Goal: Task Accomplishment & Management: Manage account settings

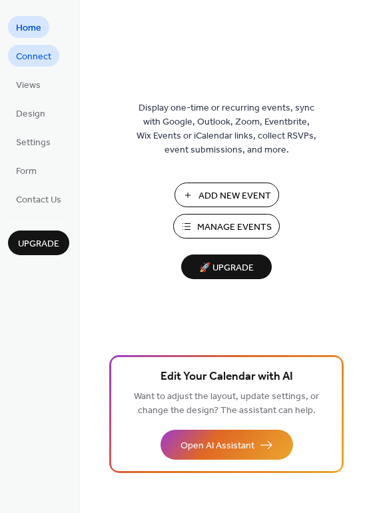
click at [47, 61] on span "Connect" at bounding box center [33, 57] width 35 height 14
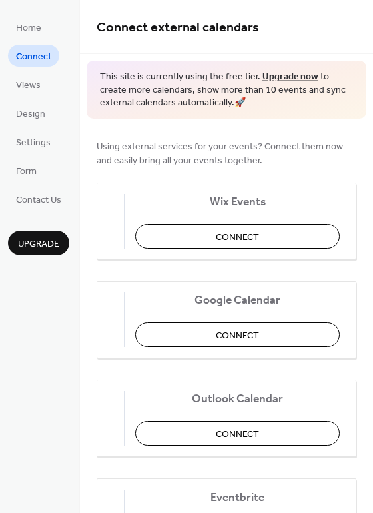
click at [32, 101] on ul "Home Connect Views Design Settings Form Contact Us" at bounding box center [38, 113] width 61 height 194
click at [38, 147] on span "Settings" at bounding box center [33, 143] width 35 height 14
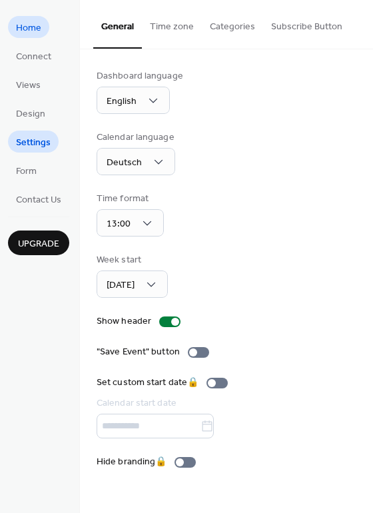
click at [42, 28] on link "Home" at bounding box center [28, 27] width 41 height 22
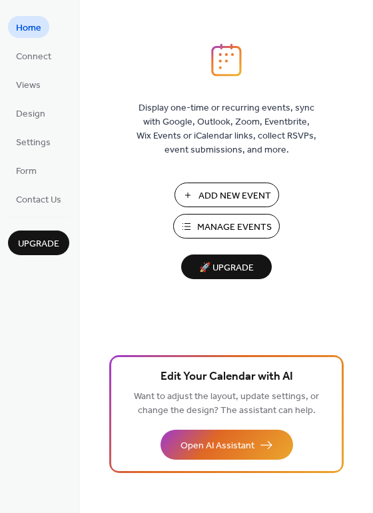
click at [242, 192] on span "Add New Event" at bounding box center [235, 196] width 73 height 14
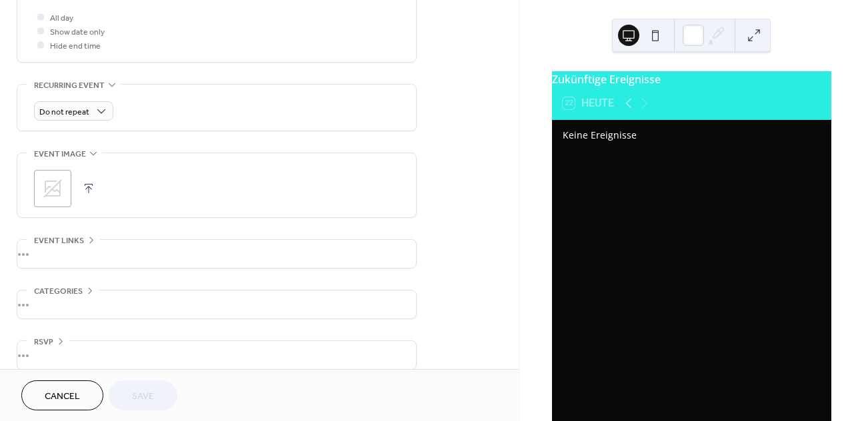
scroll to position [521, 0]
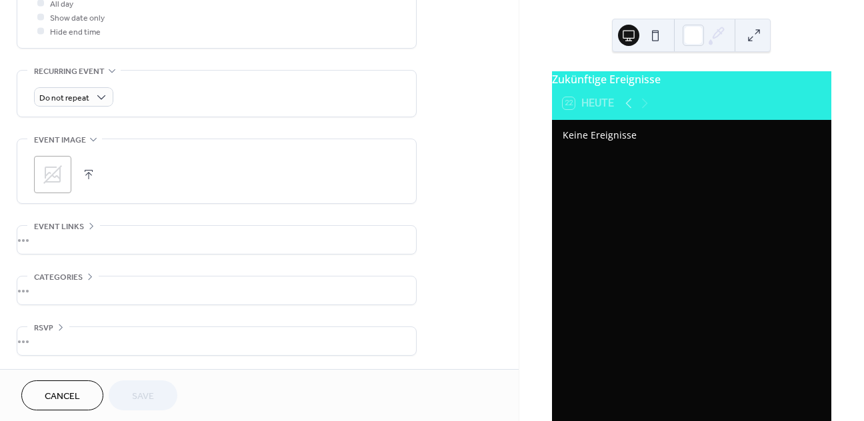
click at [65, 393] on span "Cancel" at bounding box center [62, 397] width 35 height 14
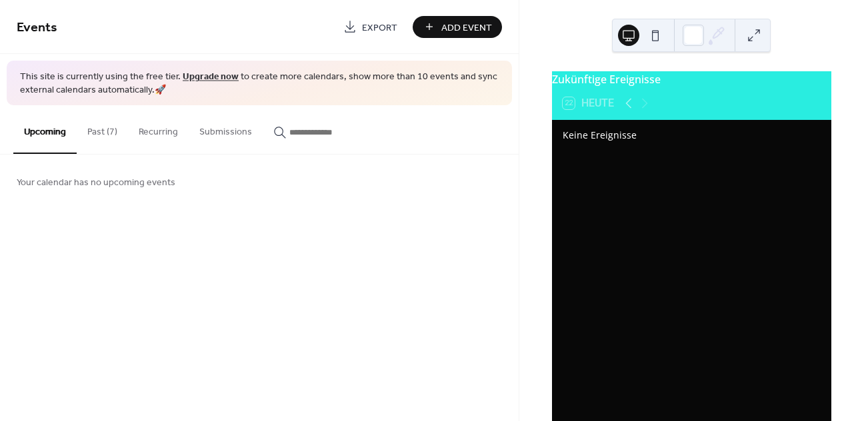
click at [99, 135] on button "Past (7)" at bounding box center [102, 128] width 51 height 47
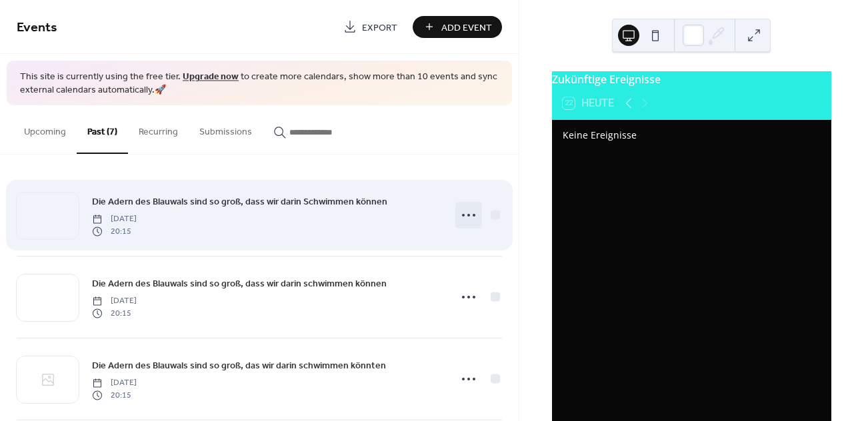
click at [463, 217] on icon at bounding box center [468, 215] width 21 height 21
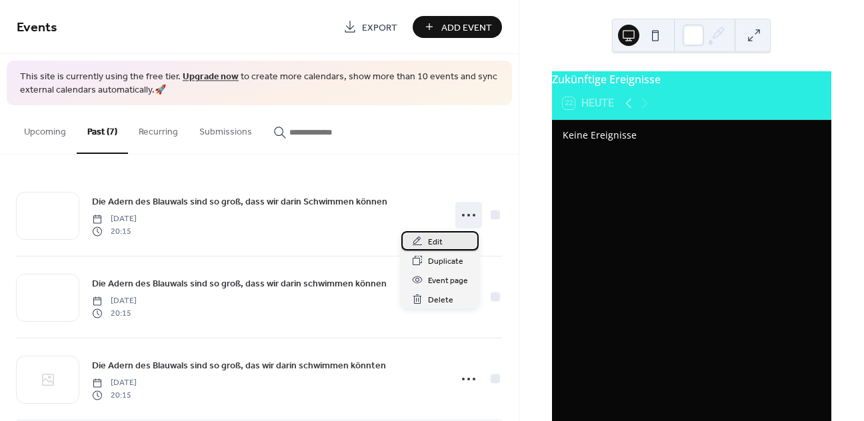
click at [444, 245] on div "Edit" at bounding box center [439, 240] width 77 height 19
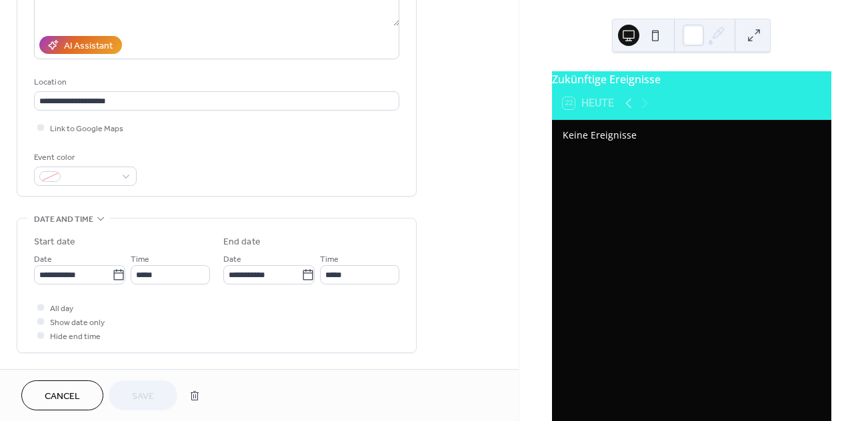
scroll to position [229, 0]
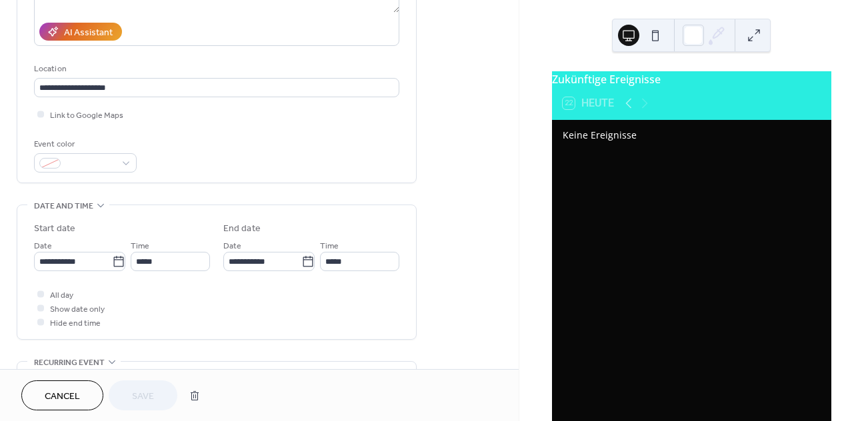
click at [71, 395] on span "Cancel" at bounding box center [62, 397] width 35 height 14
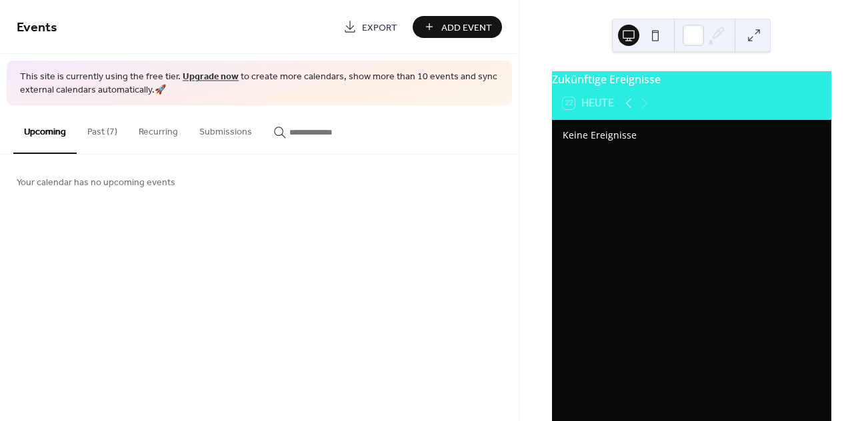
click at [107, 133] on button "Past (7)" at bounding box center [102, 128] width 51 height 47
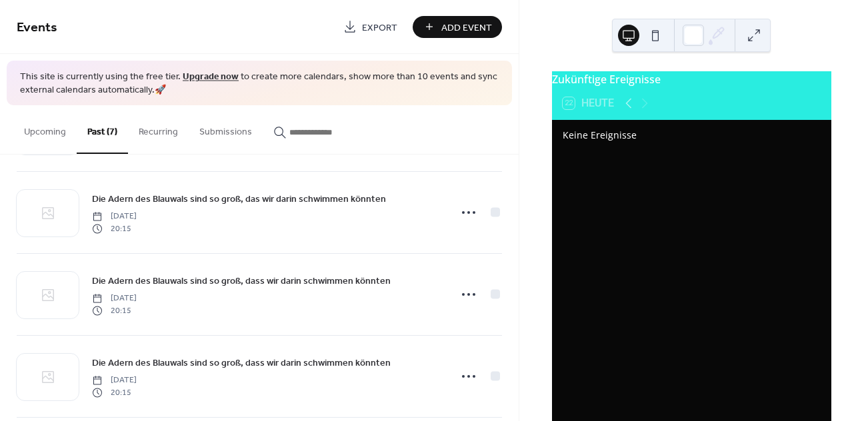
scroll to position [171, 0]
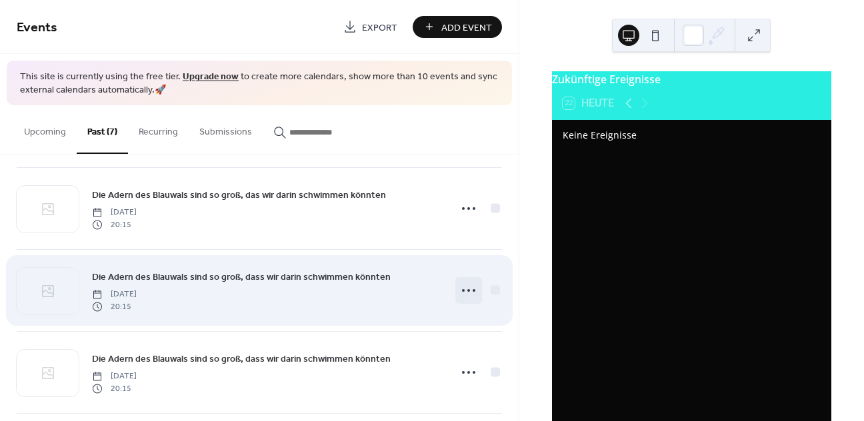
click at [467, 297] on icon at bounding box center [468, 290] width 21 height 21
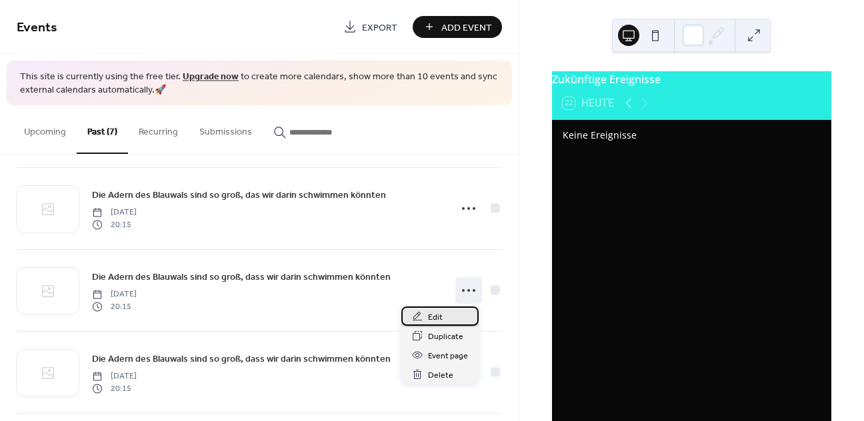
click at [449, 317] on div "Edit" at bounding box center [439, 316] width 77 height 19
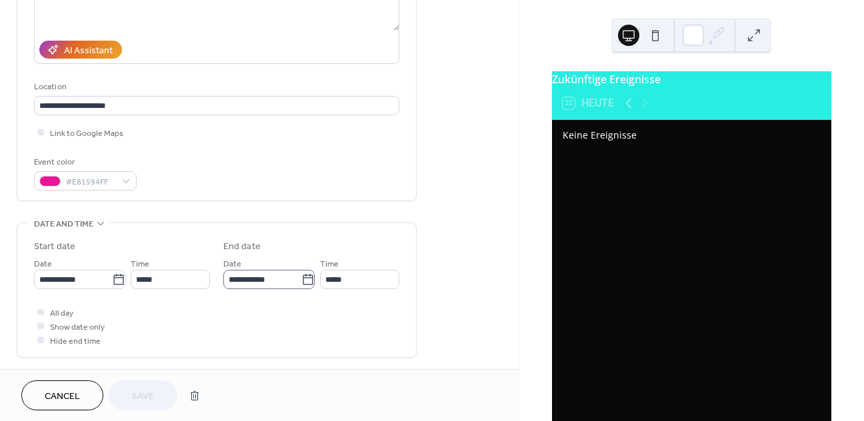
scroll to position [1, 0]
click at [112, 283] on icon at bounding box center [118, 279] width 13 height 13
click at [111, 283] on input "**********" at bounding box center [73, 279] width 78 height 19
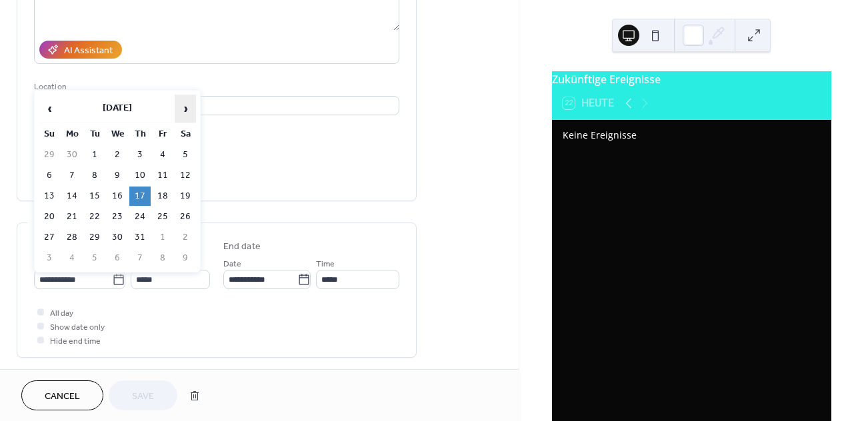
click at [187, 113] on span "›" at bounding box center [185, 108] width 20 height 27
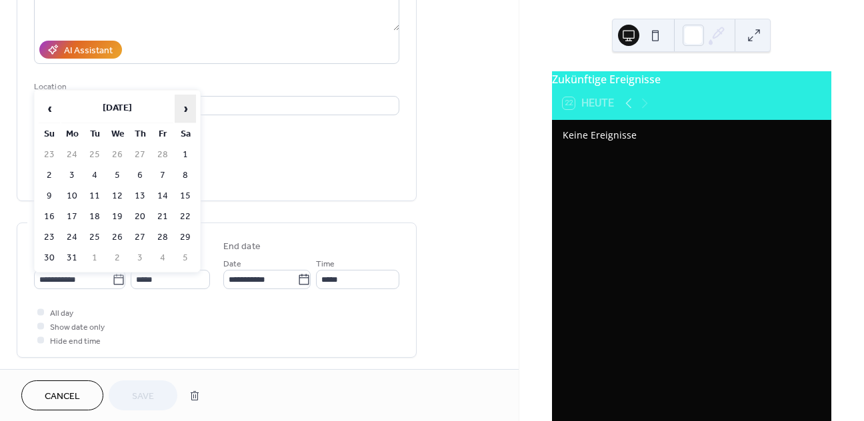
click at [187, 113] on span "›" at bounding box center [185, 108] width 20 height 27
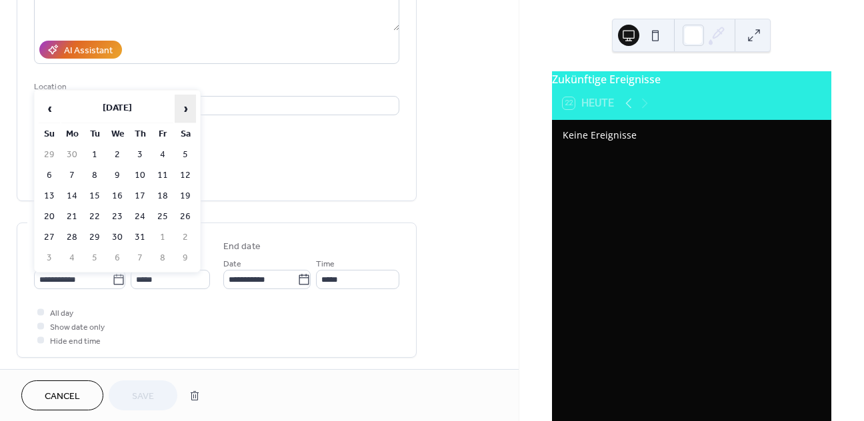
click at [187, 113] on span "›" at bounding box center [185, 108] width 20 height 27
click at [51, 109] on span "‹" at bounding box center [49, 108] width 20 height 27
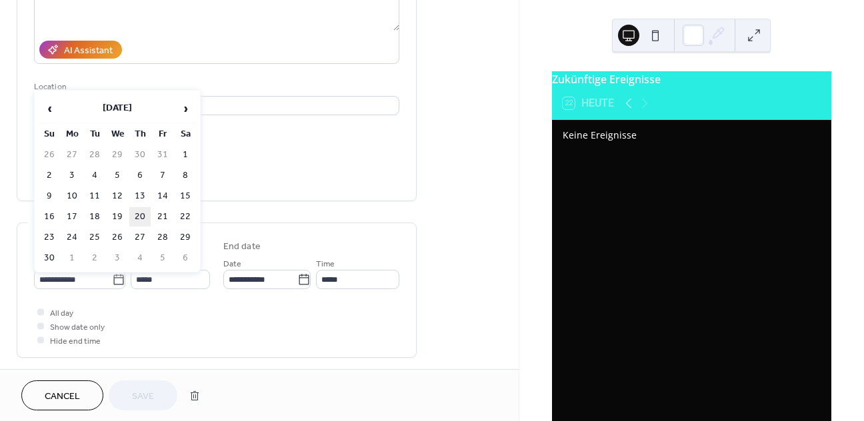
click at [145, 217] on td "20" at bounding box center [139, 216] width 21 height 19
type input "**********"
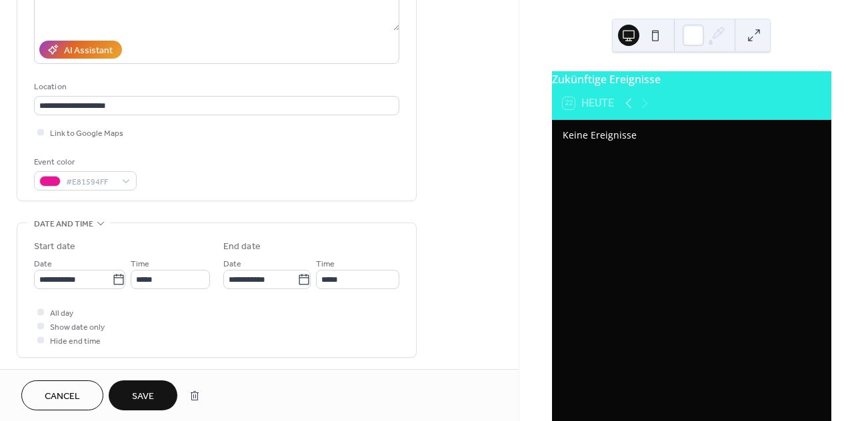
click at [154, 396] on span "Save" at bounding box center [143, 397] width 22 height 14
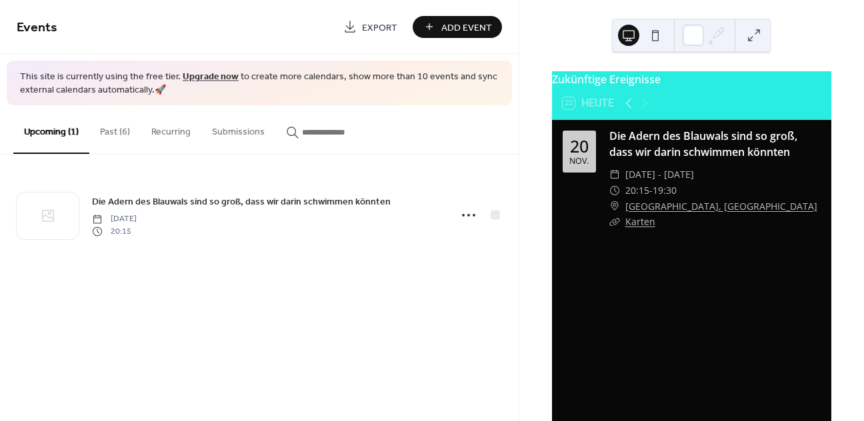
click at [123, 135] on button "Past (6)" at bounding box center [114, 128] width 51 height 47
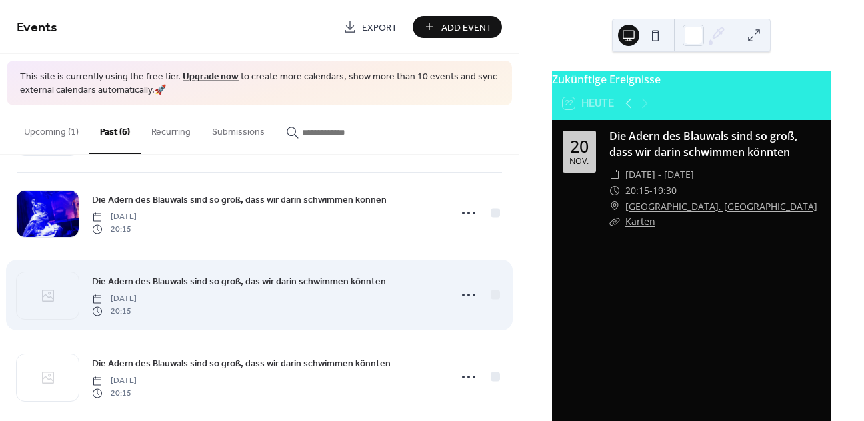
scroll to position [95, 0]
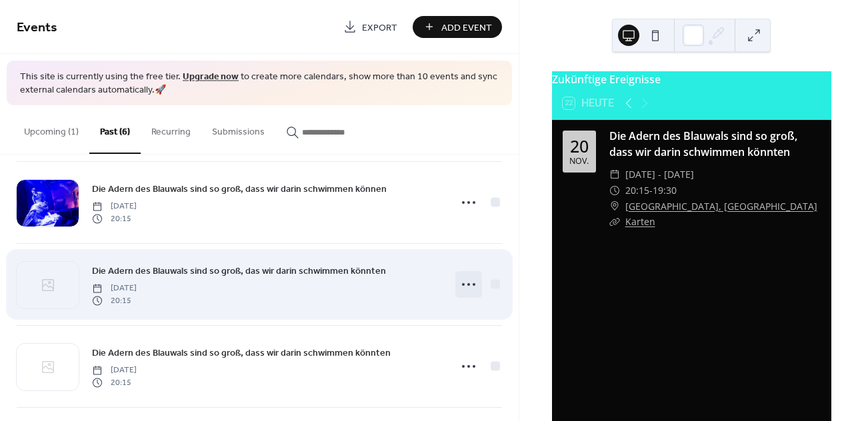
click at [463, 283] on icon at bounding box center [468, 284] width 21 height 21
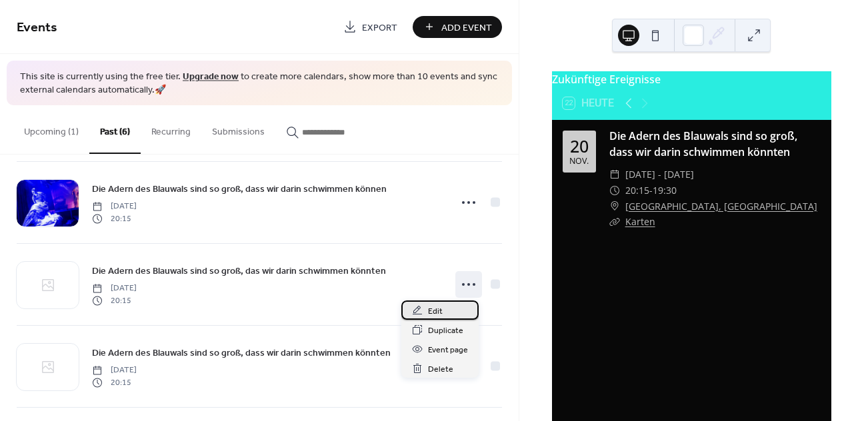
click at [453, 306] on div "Edit" at bounding box center [439, 310] width 77 height 19
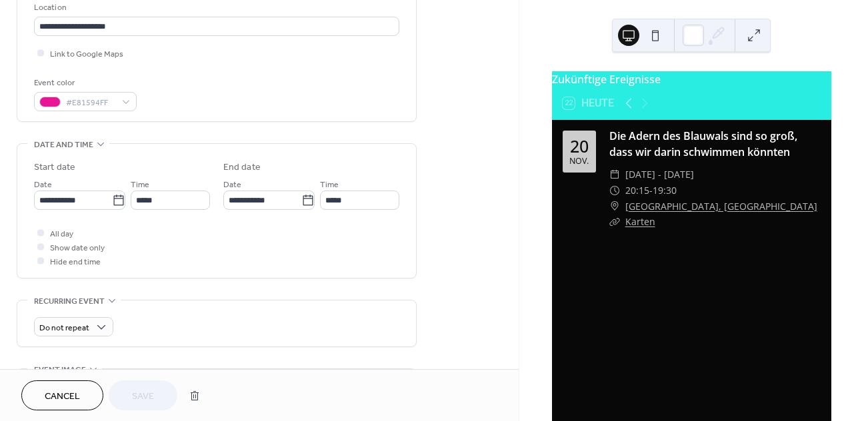
scroll to position [391, 0]
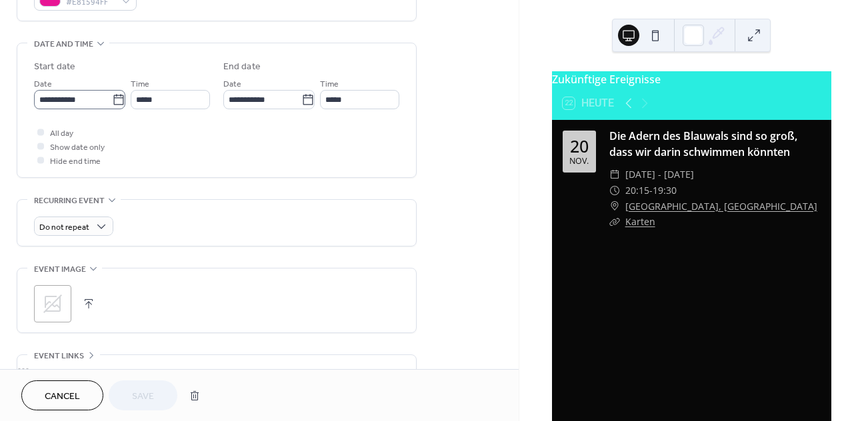
click at [114, 96] on icon at bounding box center [118, 99] width 13 height 13
click at [112, 96] on input "**********" at bounding box center [73, 99] width 78 height 19
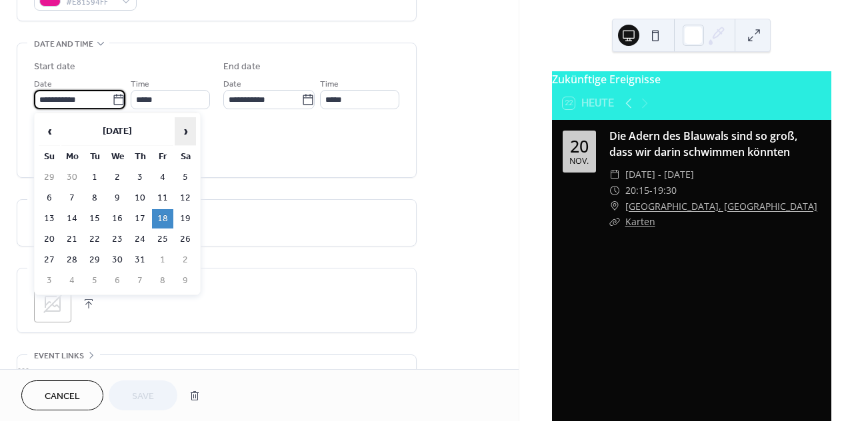
click at [184, 133] on span "›" at bounding box center [185, 131] width 20 height 27
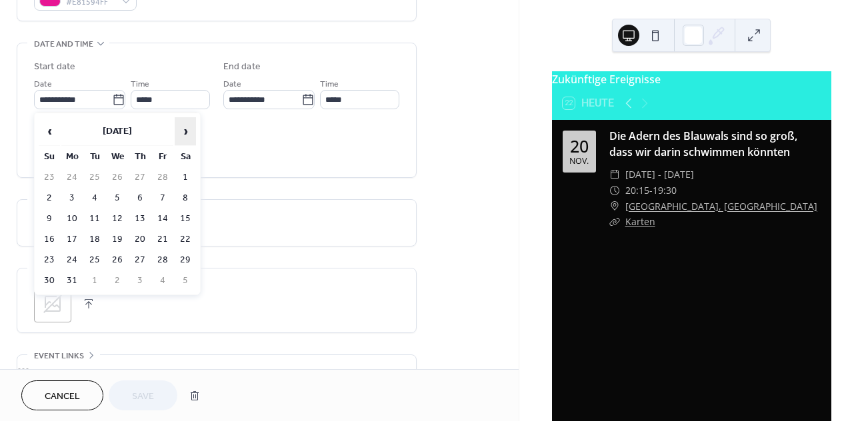
click at [184, 133] on span "›" at bounding box center [185, 131] width 20 height 27
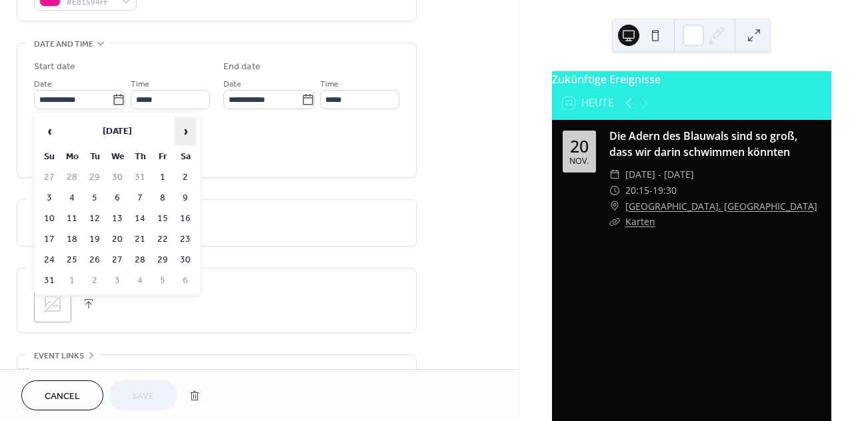
click at [184, 133] on span "›" at bounding box center [185, 131] width 20 height 27
click at [159, 240] on td "21" at bounding box center [162, 239] width 21 height 19
type input "**********"
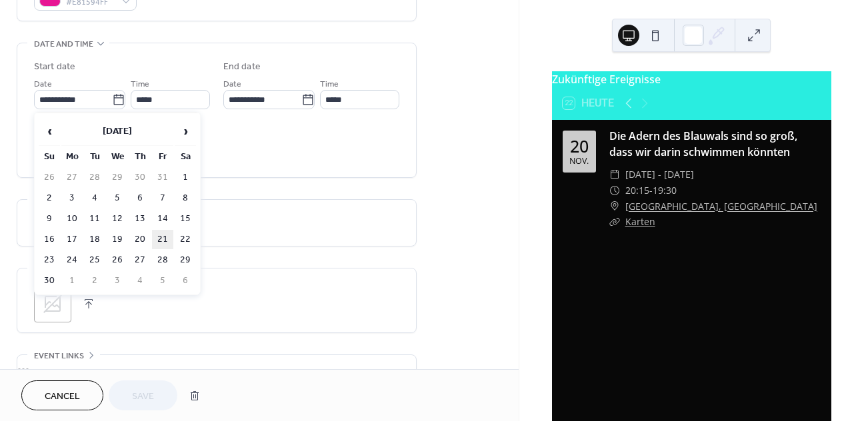
type input "**********"
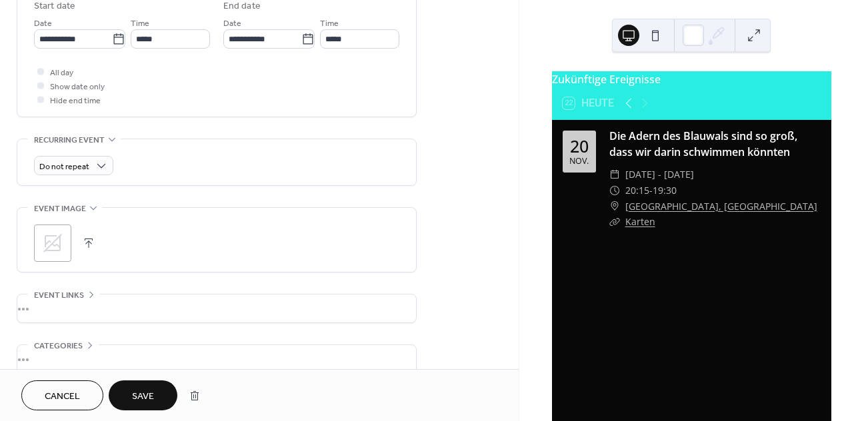
scroll to position [456, 0]
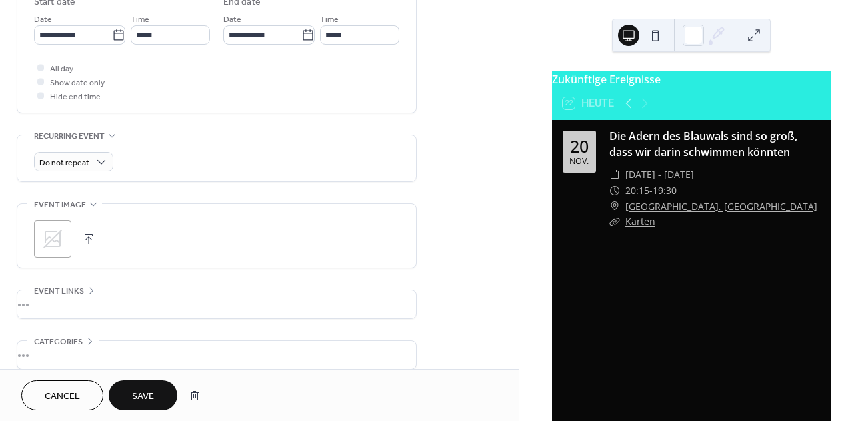
click at [151, 397] on span "Save" at bounding box center [143, 397] width 22 height 14
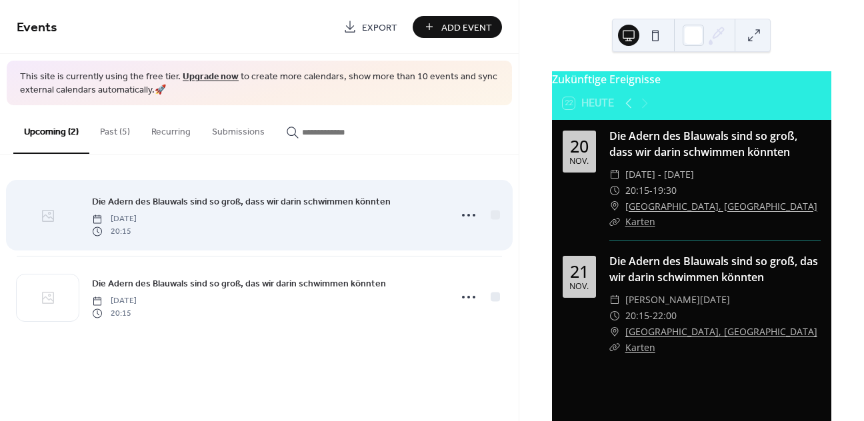
click at [49, 209] on icon at bounding box center [48, 216] width 16 height 16
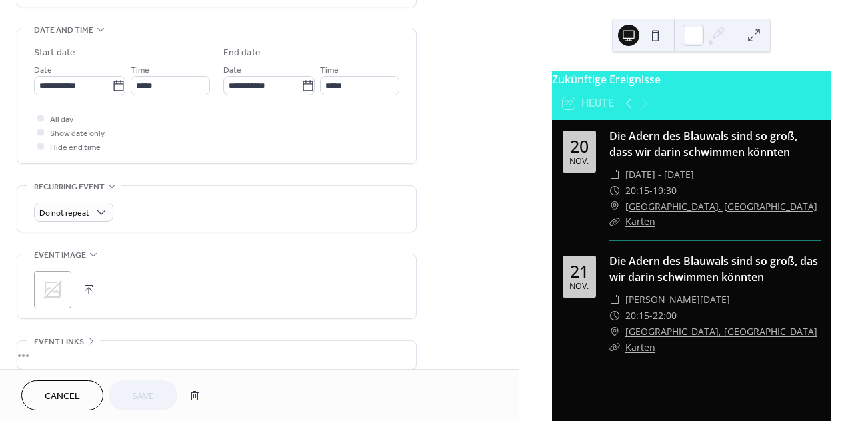
scroll to position [411, 0]
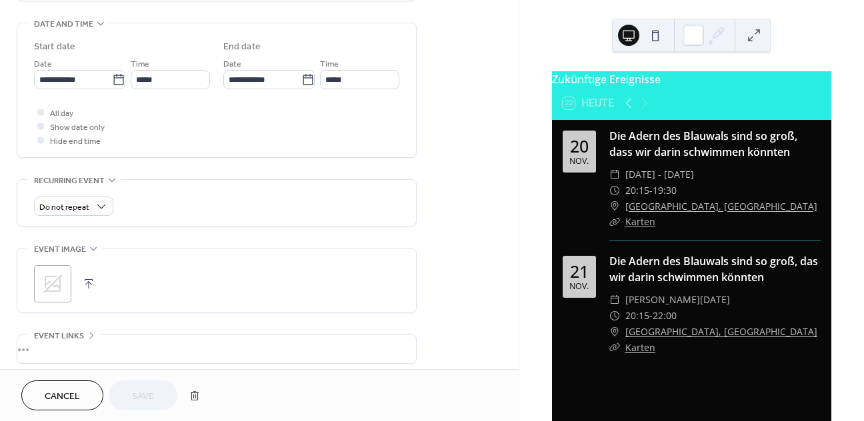
click at [59, 282] on icon at bounding box center [52, 284] width 19 height 19
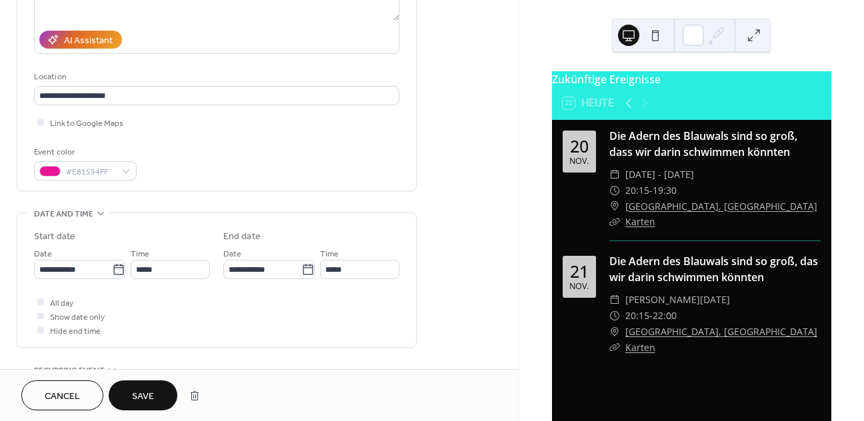
scroll to position [255, 0]
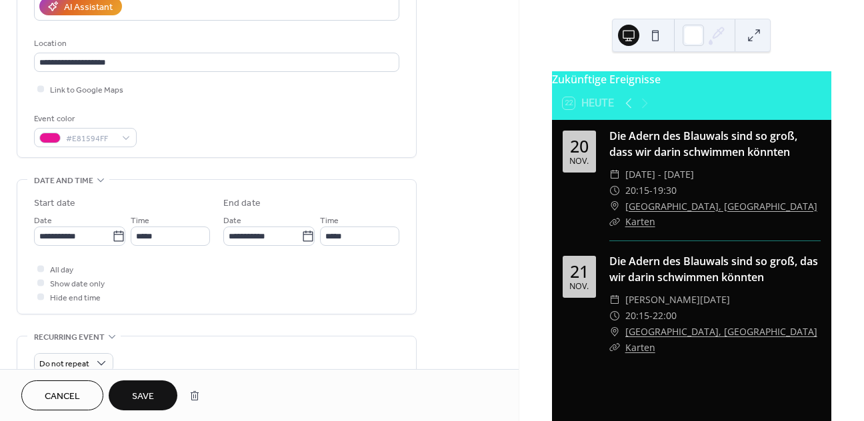
click at [137, 391] on span "Save" at bounding box center [143, 397] width 22 height 14
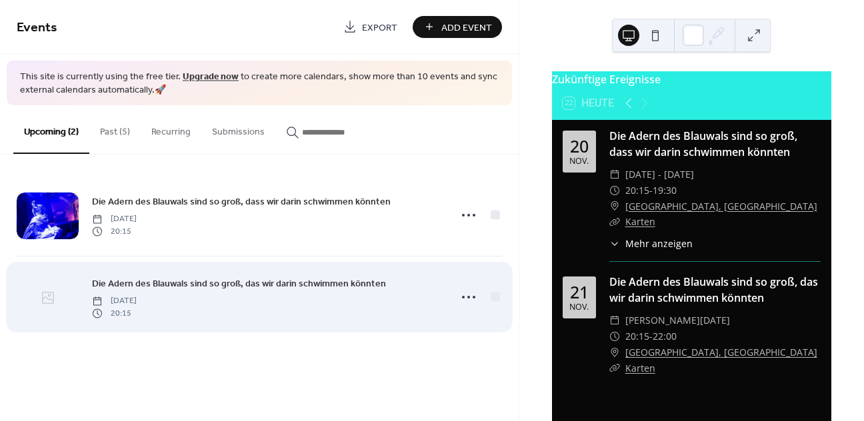
click at [43, 299] on icon at bounding box center [48, 298] width 12 height 12
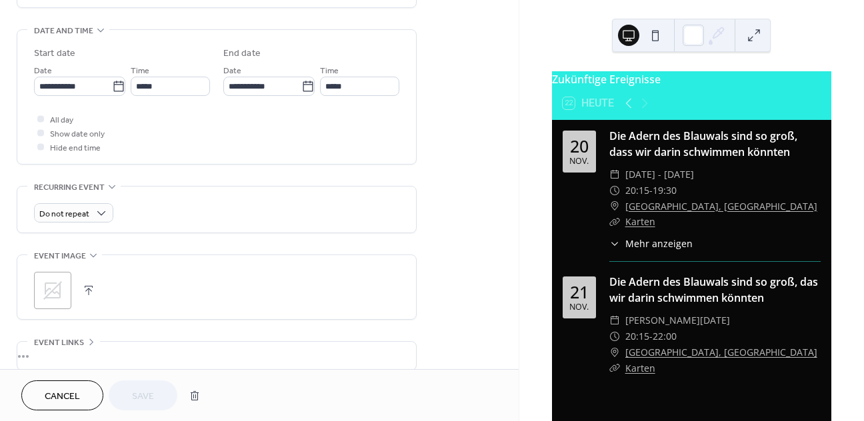
scroll to position [421, 0]
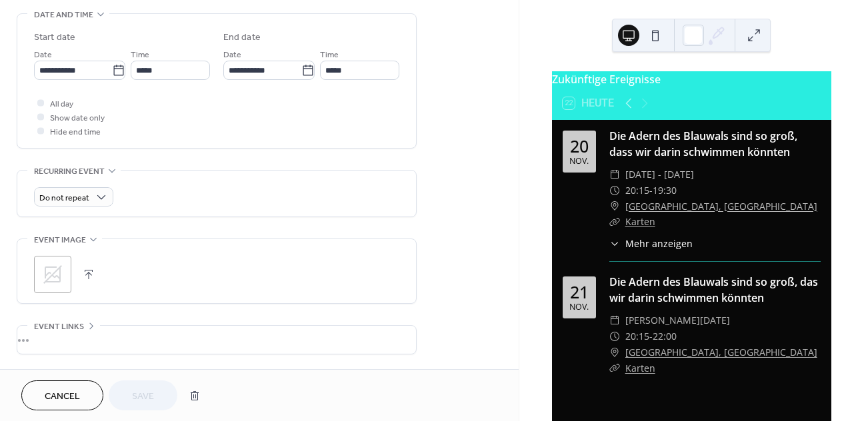
click at [48, 276] on icon at bounding box center [52, 274] width 21 height 21
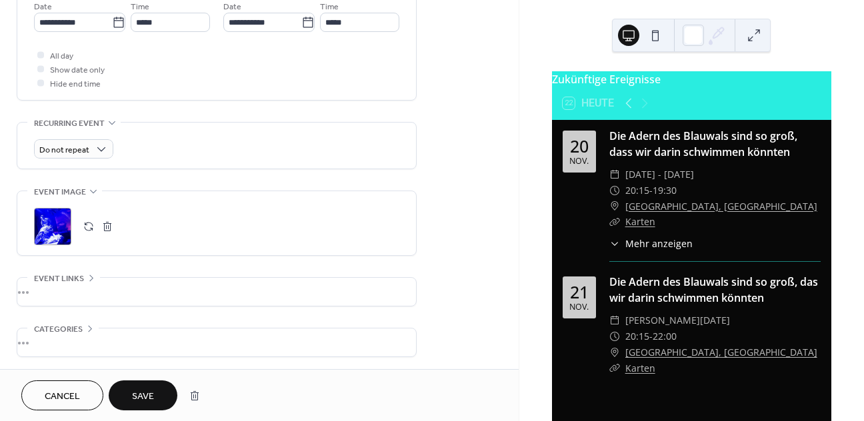
click at [155, 398] on button "Save" at bounding box center [143, 396] width 69 height 30
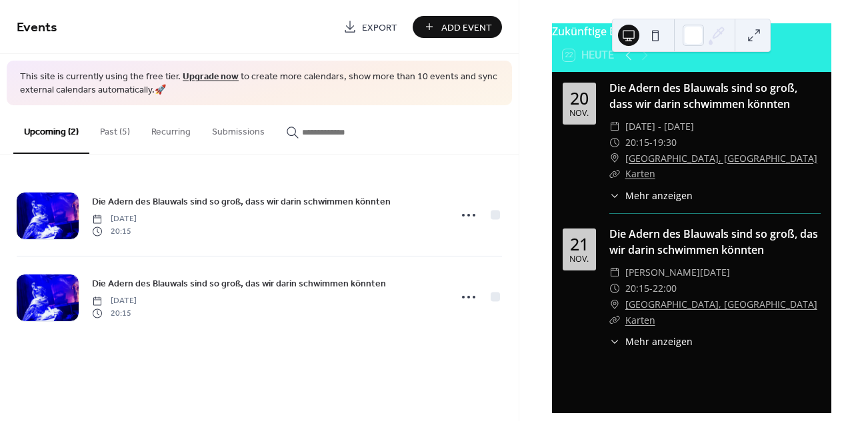
scroll to position [92, 0]
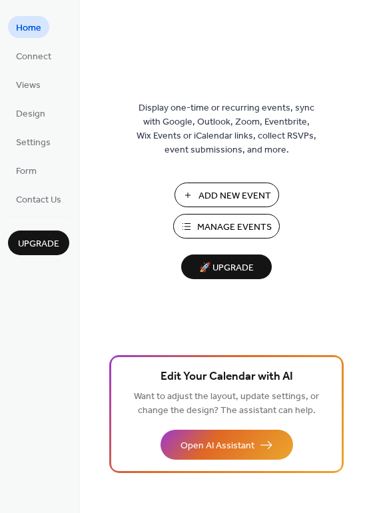
click at [229, 233] on span "Manage Events" at bounding box center [234, 228] width 75 height 14
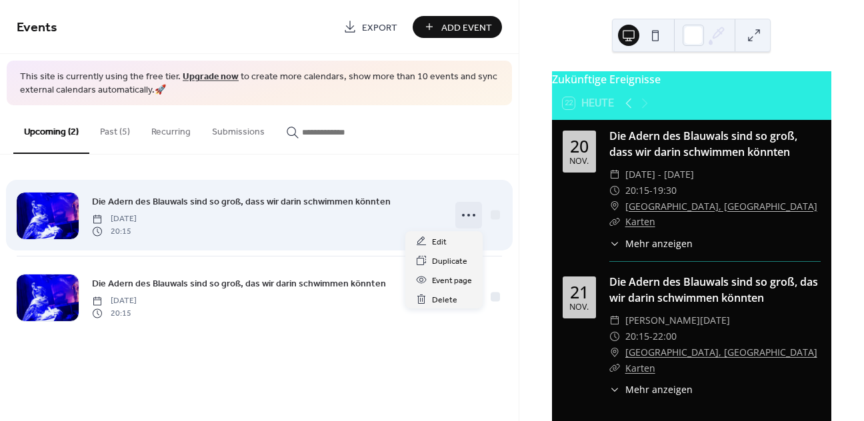
click at [469, 212] on icon at bounding box center [468, 215] width 21 height 21
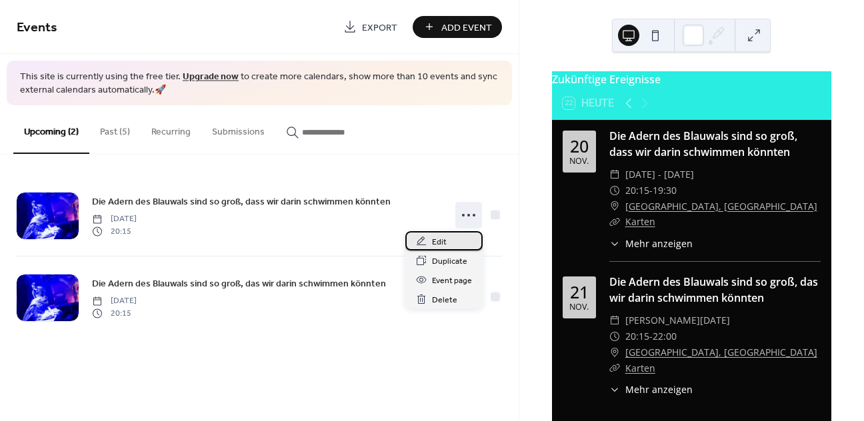
click at [456, 239] on div "Edit" at bounding box center [443, 240] width 77 height 19
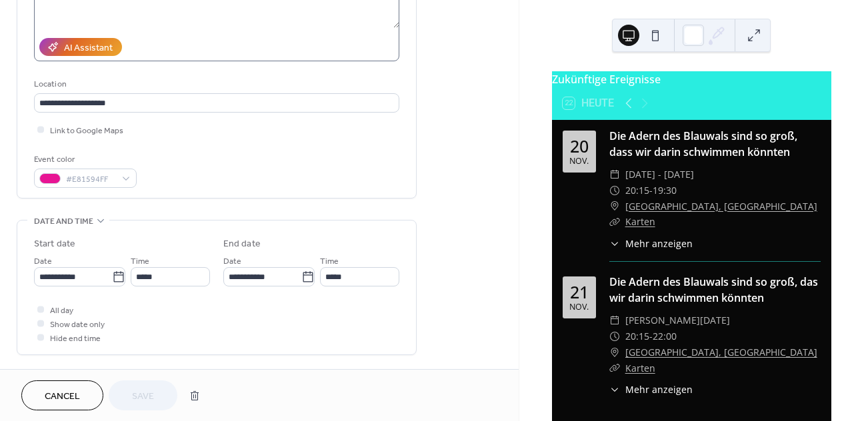
scroll to position [215, 0]
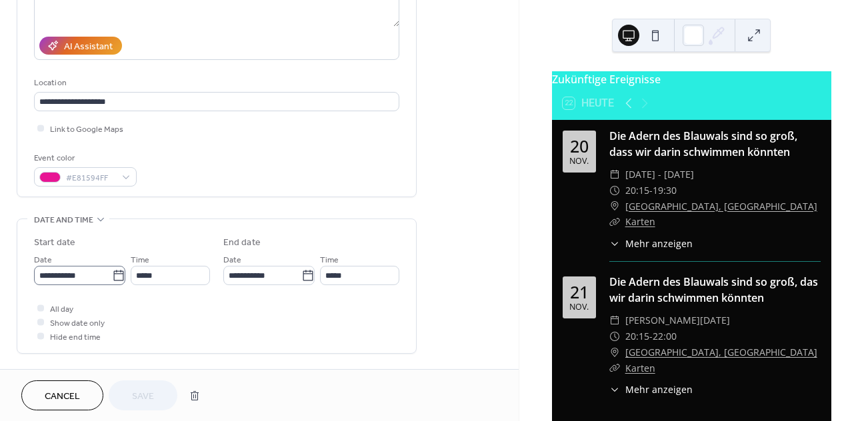
click at [115, 278] on icon at bounding box center [118, 275] width 13 height 13
click at [112, 278] on input "**********" at bounding box center [73, 275] width 78 height 19
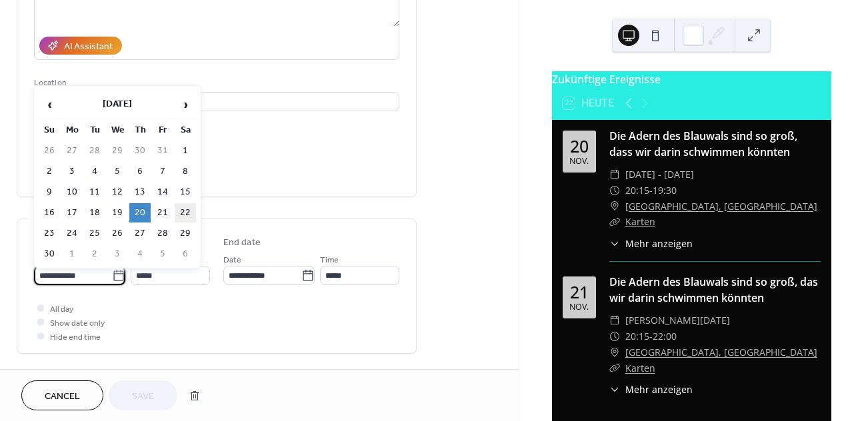
click at [181, 213] on td "22" at bounding box center [185, 212] width 21 height 19
type input "**********"
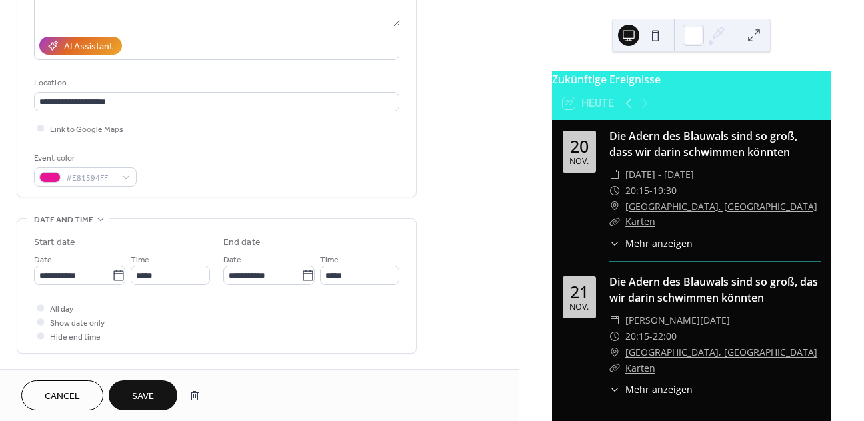
click at [153, 399] on span "Save" at bounding box center [143, 397] width 22 height 14
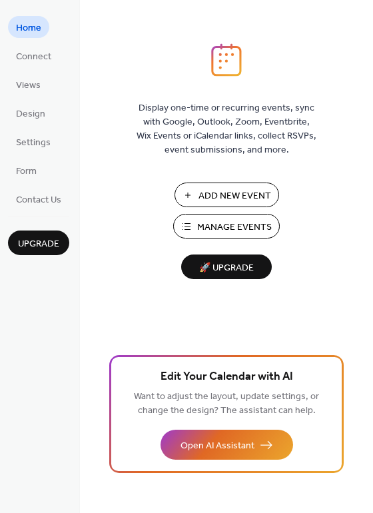
click at [209, 228] on span "Manage Events" at bounding box center [234, 228] width 75 height 14
click at [225, 221] on span "Manage Events" at bounding box center [234, 228] width 75 height 14
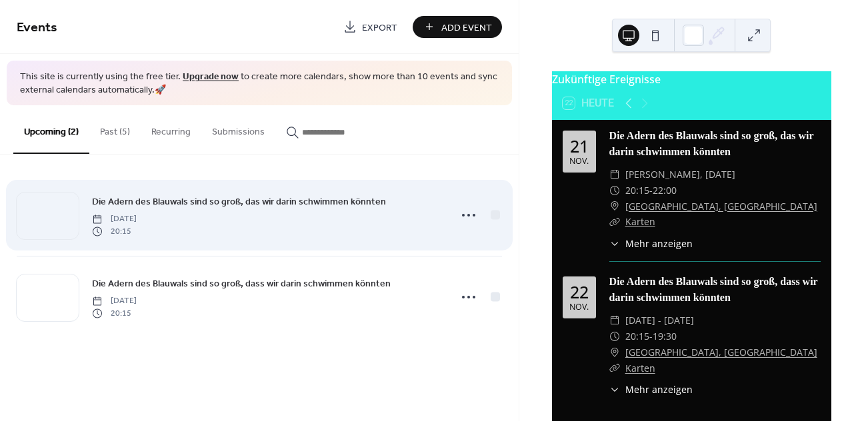
click at [303, 201] on span "Die Adern des Blauwals sind so groß, das wir darin schwimmen könnten" at bounding box center [239, 202] width 294 height 14
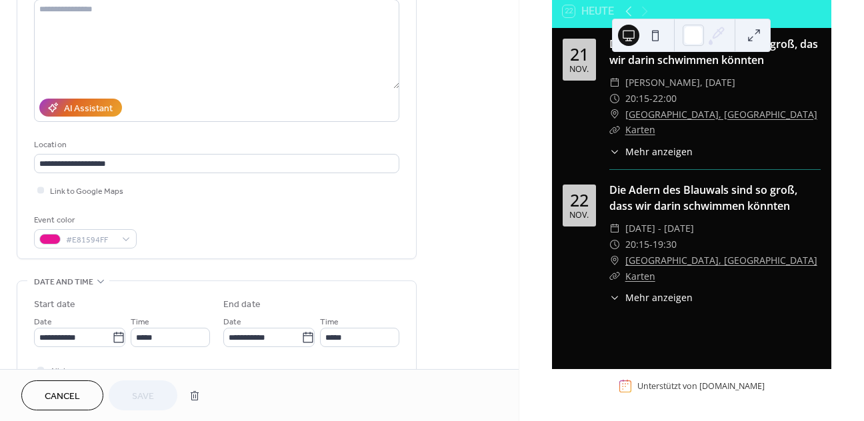
scroll to position [152, 0]
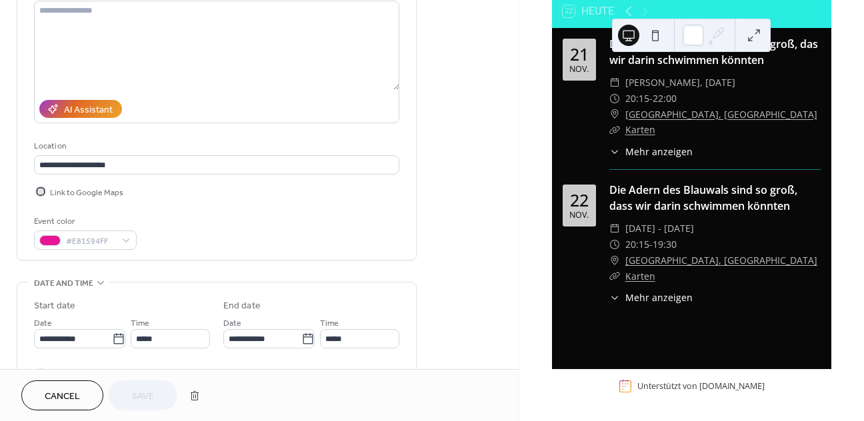
click at [89, 193] on span "Link to Google Maps" at bounding box center [86, 193] width 73 height 14
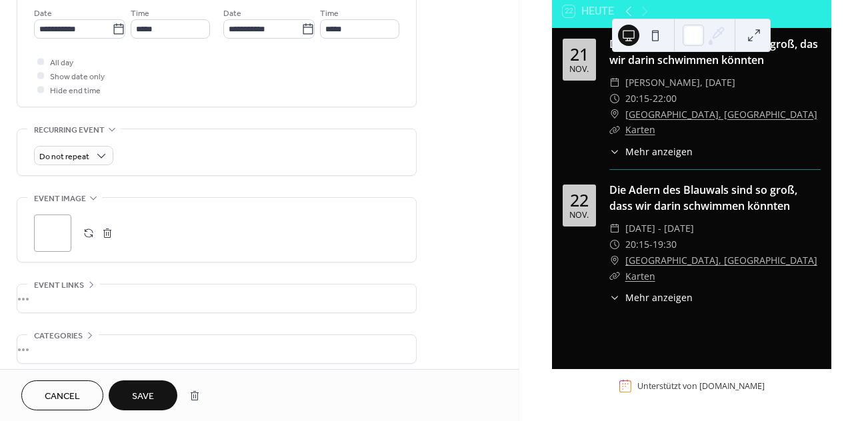
scroll to position [467, 0]
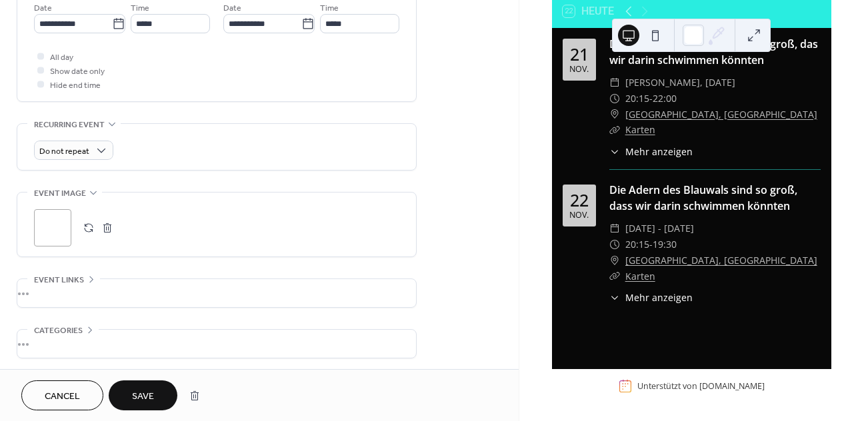
click at [70, 278] on span "Event links" at bounding box center [59, 280] width 50 height 14
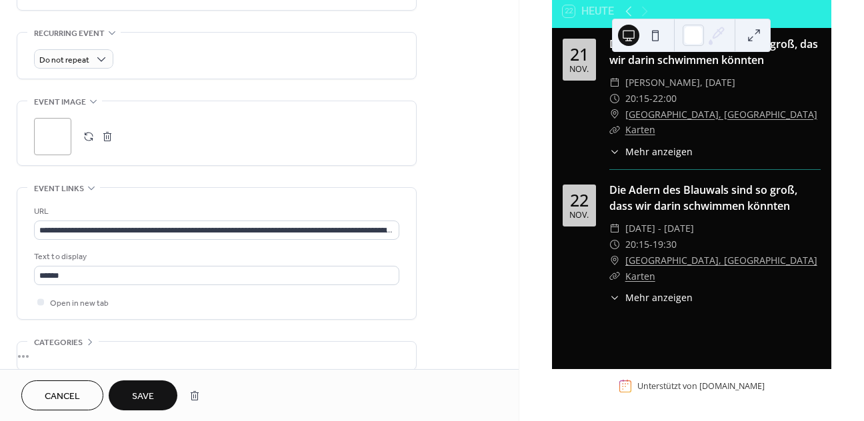
scroll to position [561, 0]
click at [243, 224] on input "**********" at bounding box center [216, 228] width 365 height 19
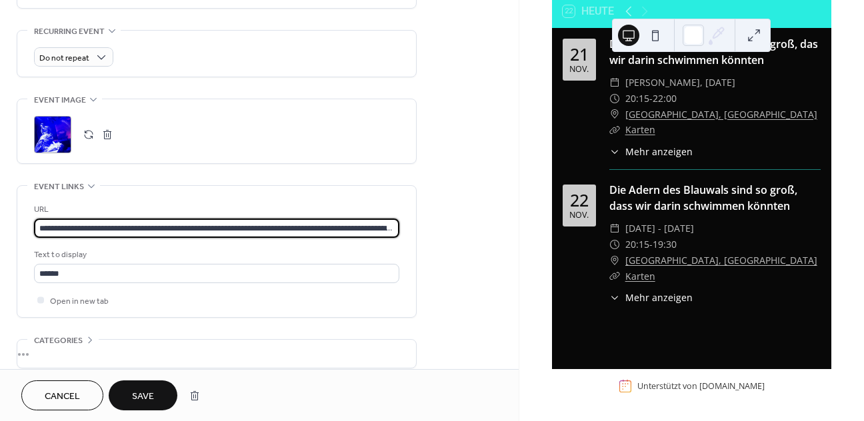
scroll to position [1, 155]
drag, startPoint x: 37, startPoint y: 225, endPoint x: 500, endPoint y: 248, distance: 463.8
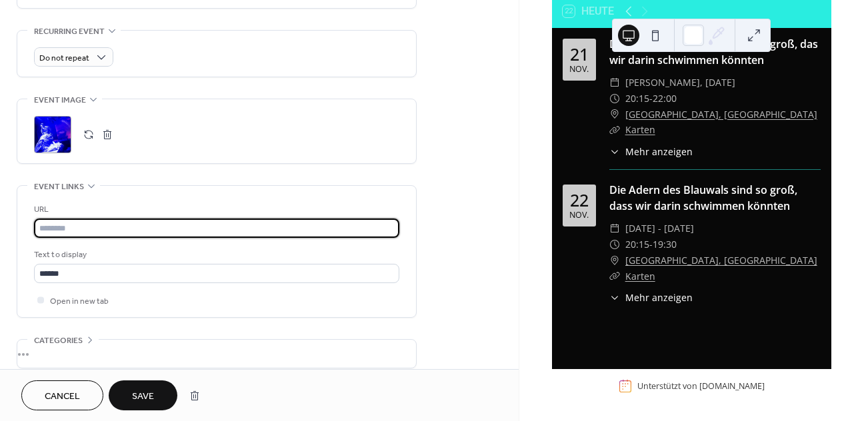
scroll to position [0, 0]
paste input "**********"
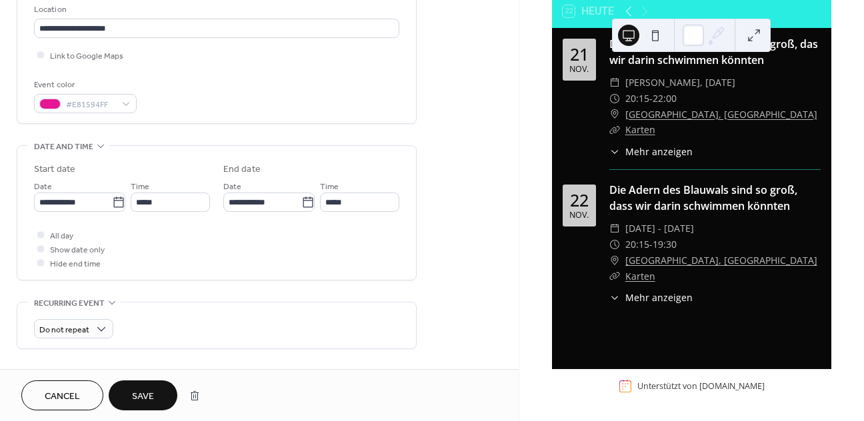
scroll to position [268, 0]
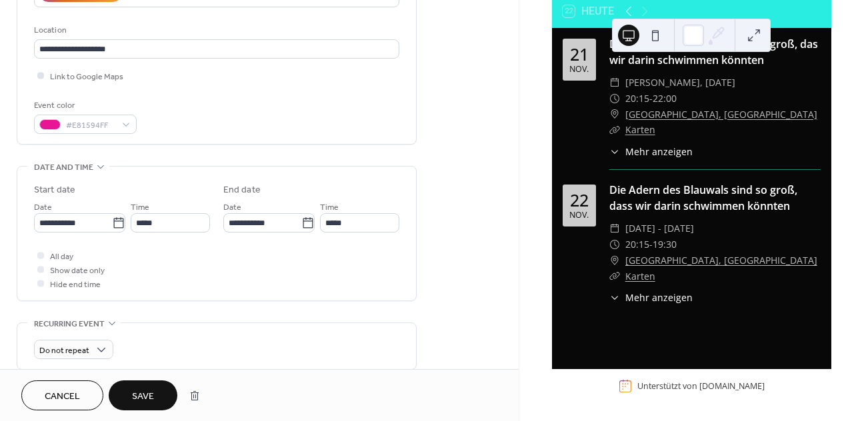
type input "**********"
click at [40, 78] on div at bounding box center [40, 75] width 7 height 7
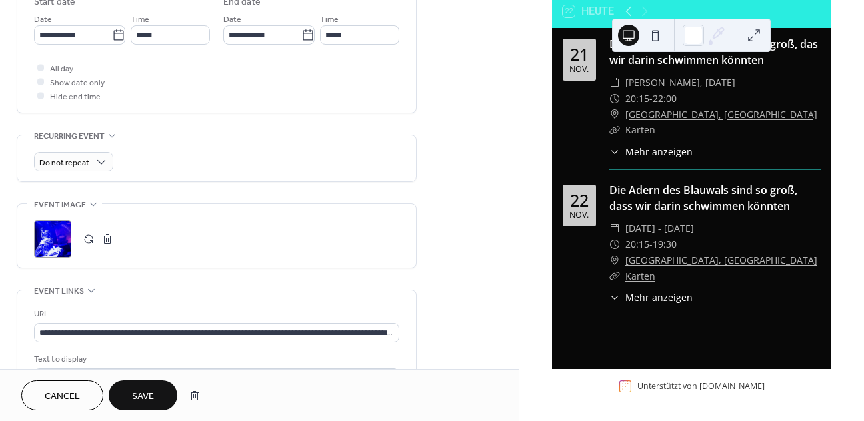
scroll to position [509, 0]
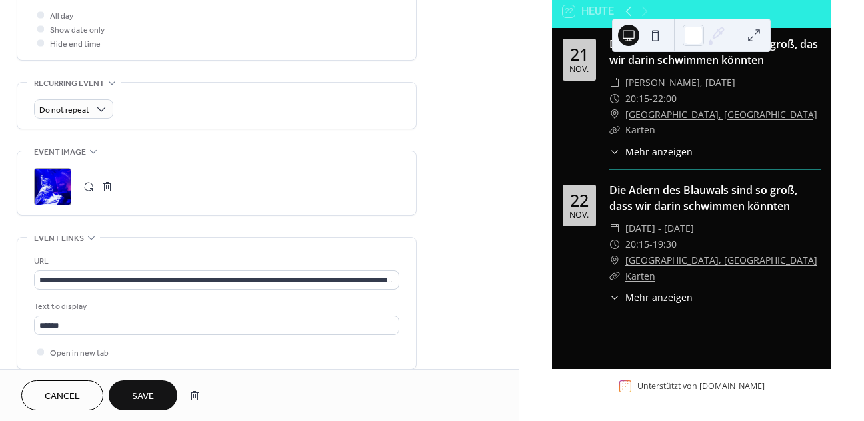
click at [151, 390] on span "Save" at bounding box center [143, 397] width 22 height 14
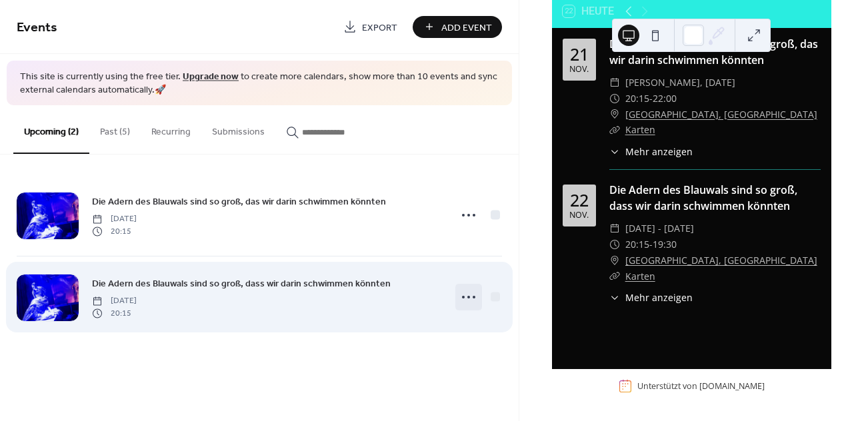
click at [467, 298] on icon at bounding box center [468, 297] width 21 height 21
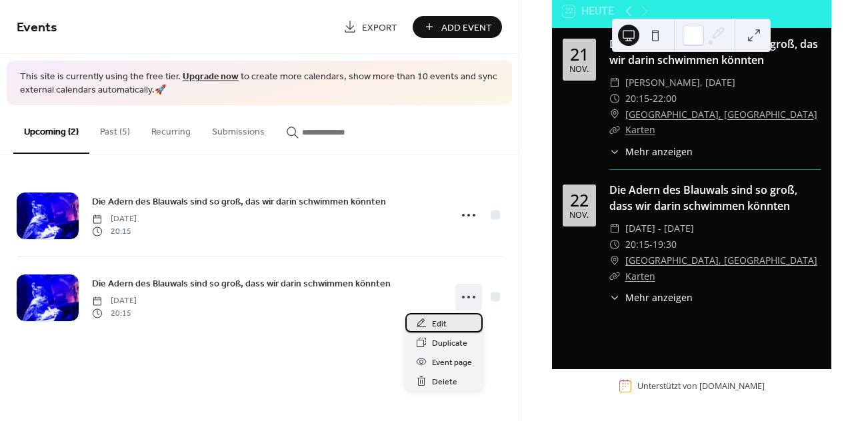
click at [453, 319] on div "Edit" at bounding box center [443, 322] width 77 height 19
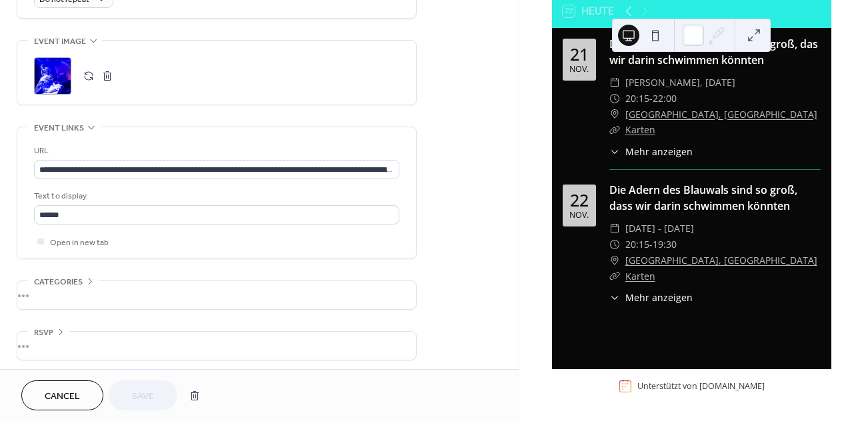
scroll to position [623, 0]
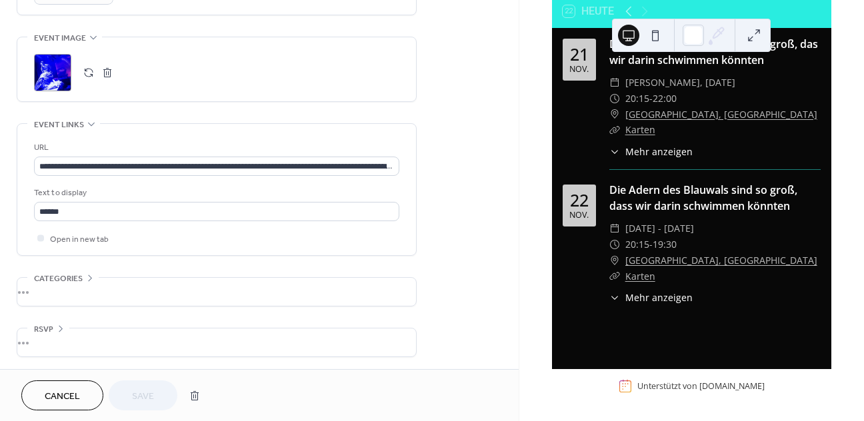
click at [77, 393] on span "Cancel" at bounding box center [62, 397] width 35 height 14
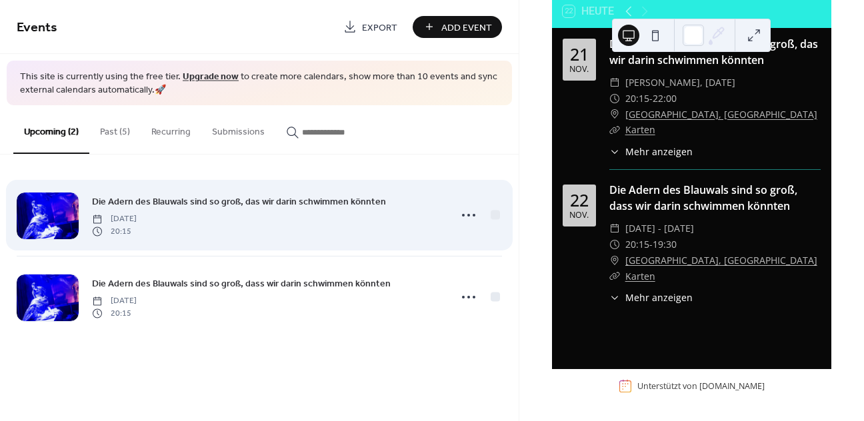
click at [227, 200] on span "Die Adern des Blauwals sind so groß, das wir darin schwimmen könnten" at bounding box center [239, 202] width 294 height 14
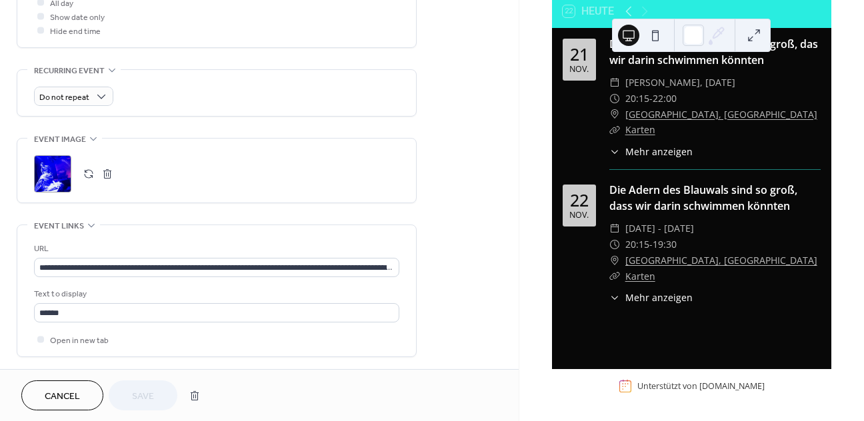
scroll to position [549, 0]
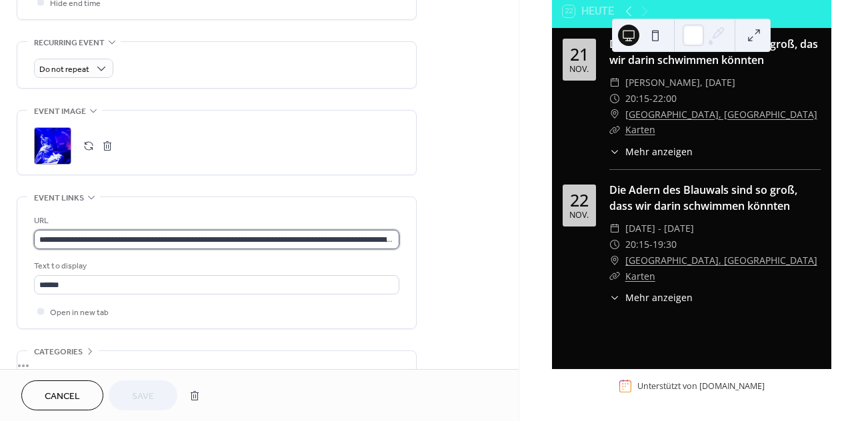
click at [169, 243] on input "**********" at bounding box center [216, 239] width 365 height 19
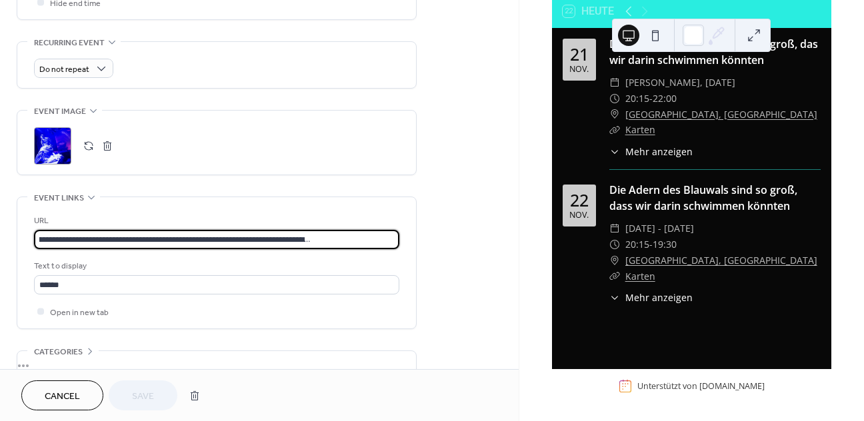
scroll to position [1, 155]
drag, startPoint x: 37, startPoint y: 239, endPoint x: 479, endPoint y: 252, distance: 442.1
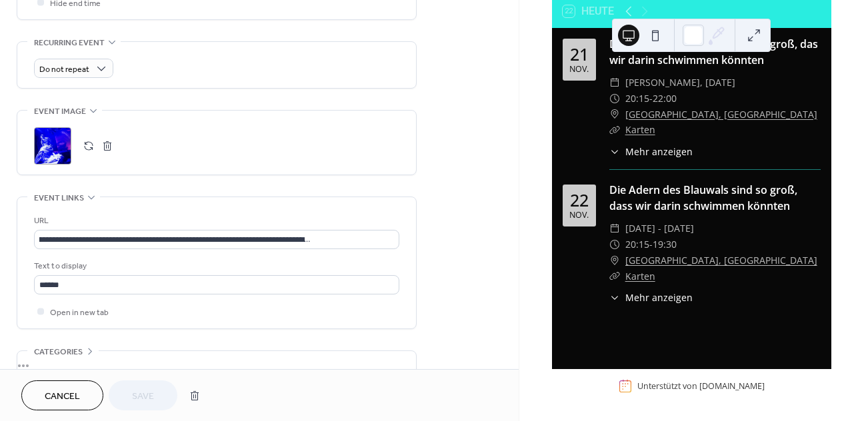
scroll to position [0, 0]
